Goal: Transaction & Acquisition: Book appointment/travel/reservation

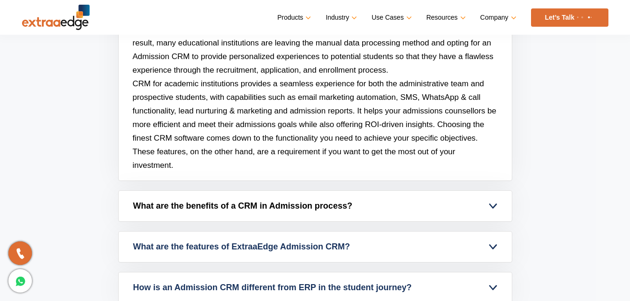
scroll to position [4214, 0]
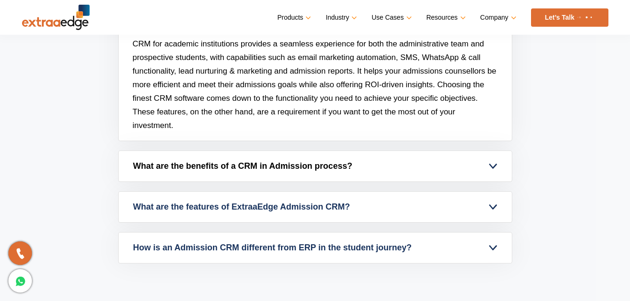
click at [321, 165] on link "What are the benefits of a CRM in Admission process?" at bounding box center [315, 166] width 393 height 31
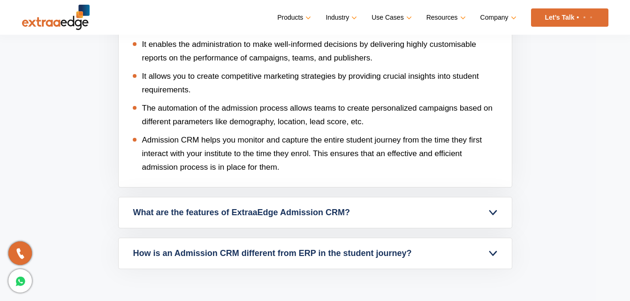
scroll to position [4229, 0]
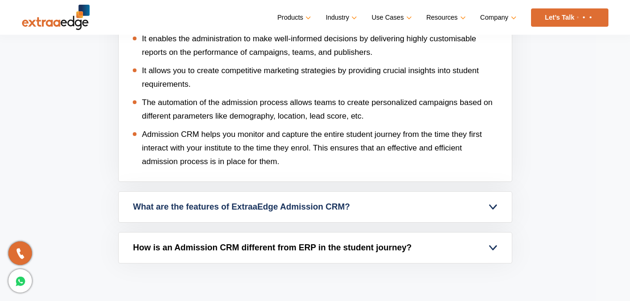
click at [356, 245] on link "How is an Admission CRM different from ERP in the student journey?" at bounding box center [315, 248] width 393 height 31
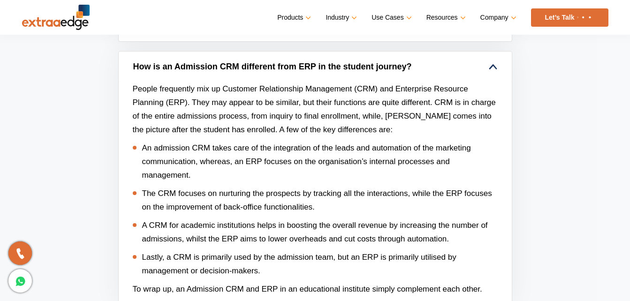
scroll to position [4084, 0]
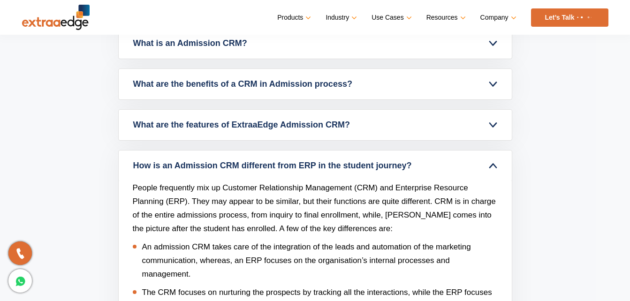
click at [572, 17] on link "Let’s Talk" at bounding box center [569, 17] width 77 height 18
